Goal: Information Seeking & Learning: Learn about a topic

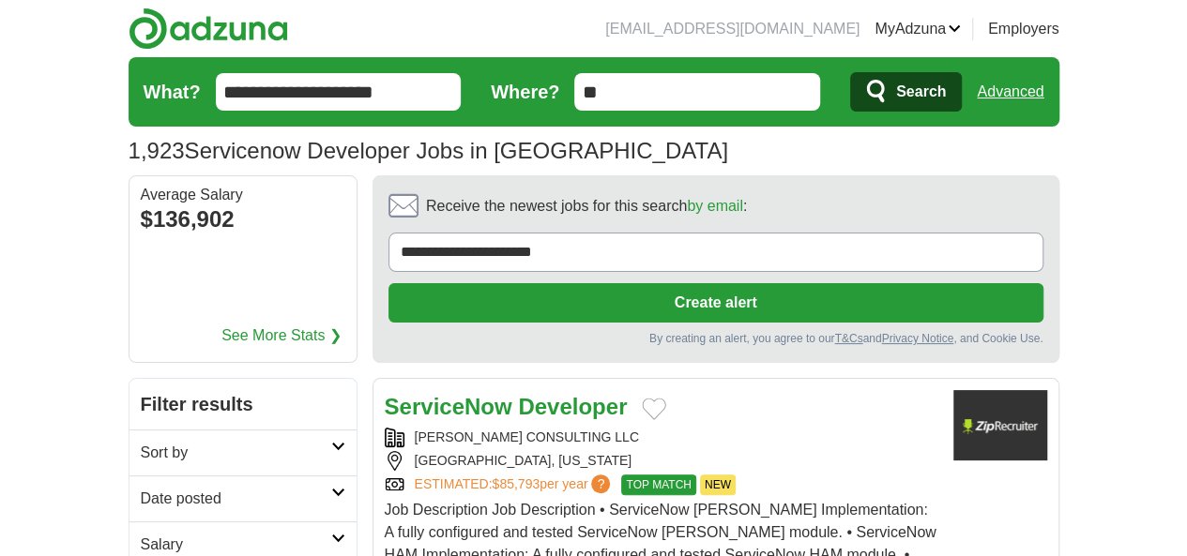
scroll to position [219, 0]
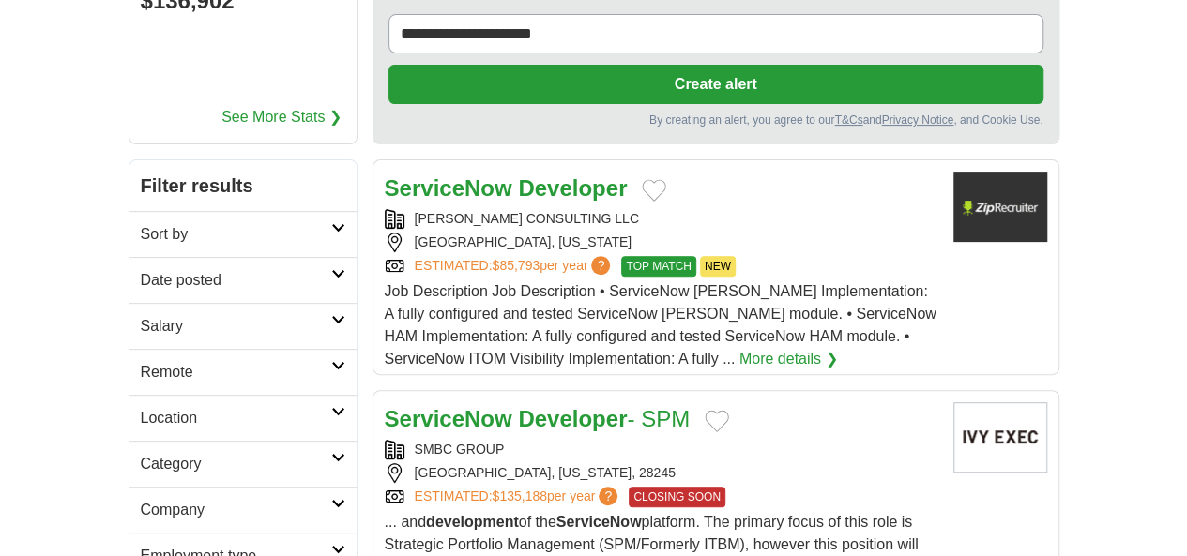
click at [141, 269] on h2 "Date posted" at bounding box center [236, 280] width 190 height 23
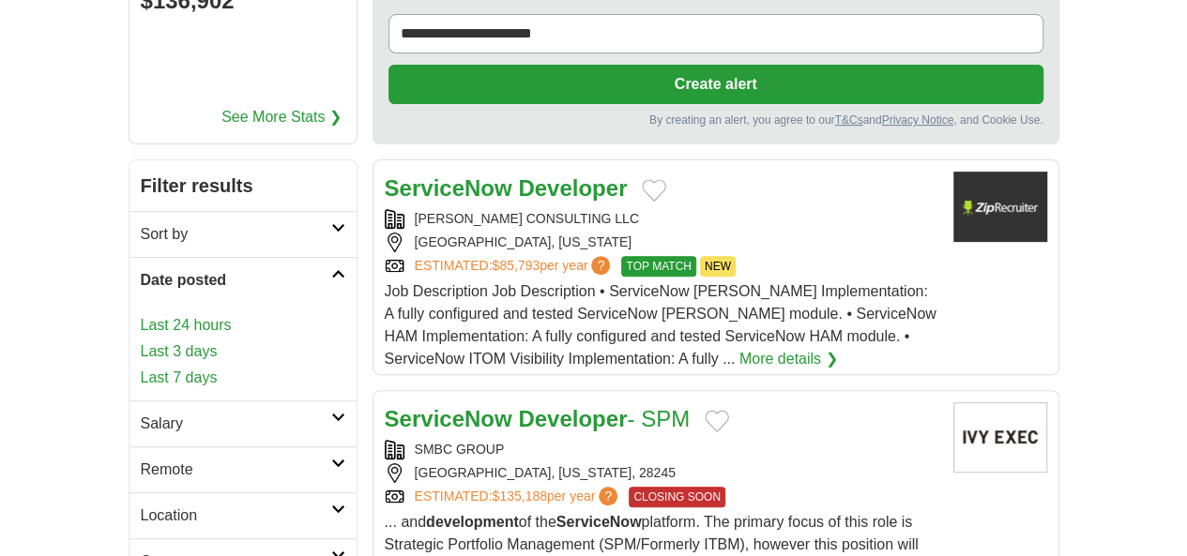
click at [141, 314] on link "Last 24 hours" at bounding box center [243, 325] width 205 height 23
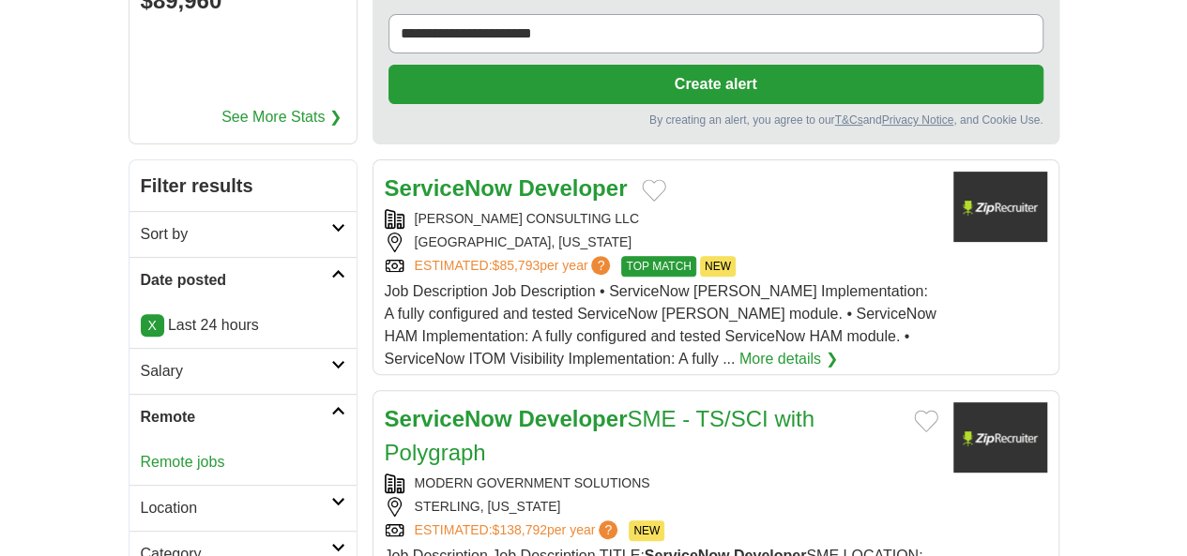
click at [141, 454] on link "Remote jobs" at bounding box center [183, 462] width 84 height 16
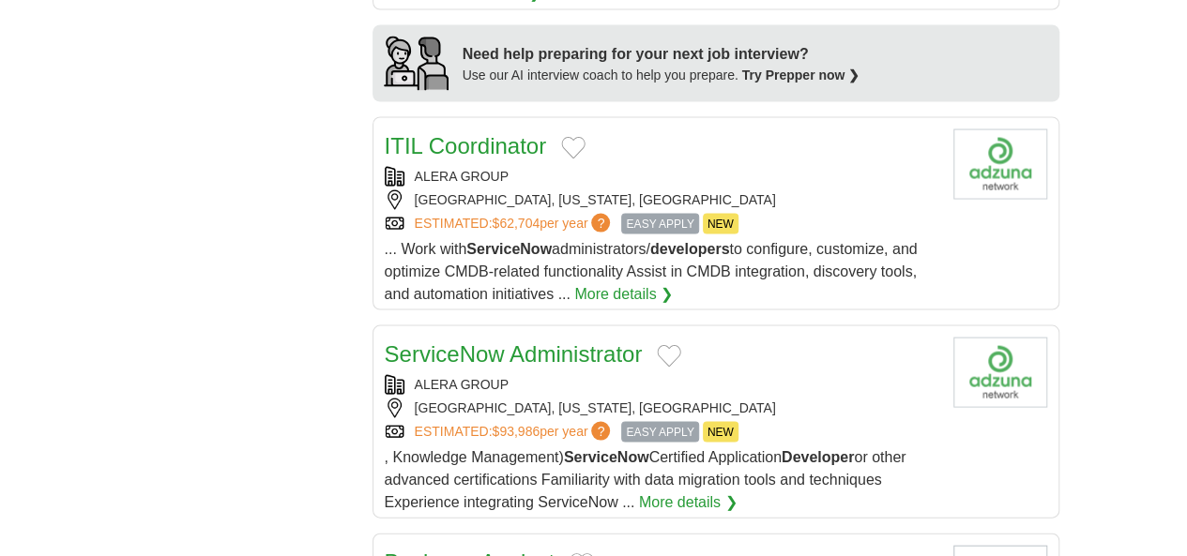
scroll to position [1971, 0]
